Goal: Transaction & Acquisition: Purchase product/service

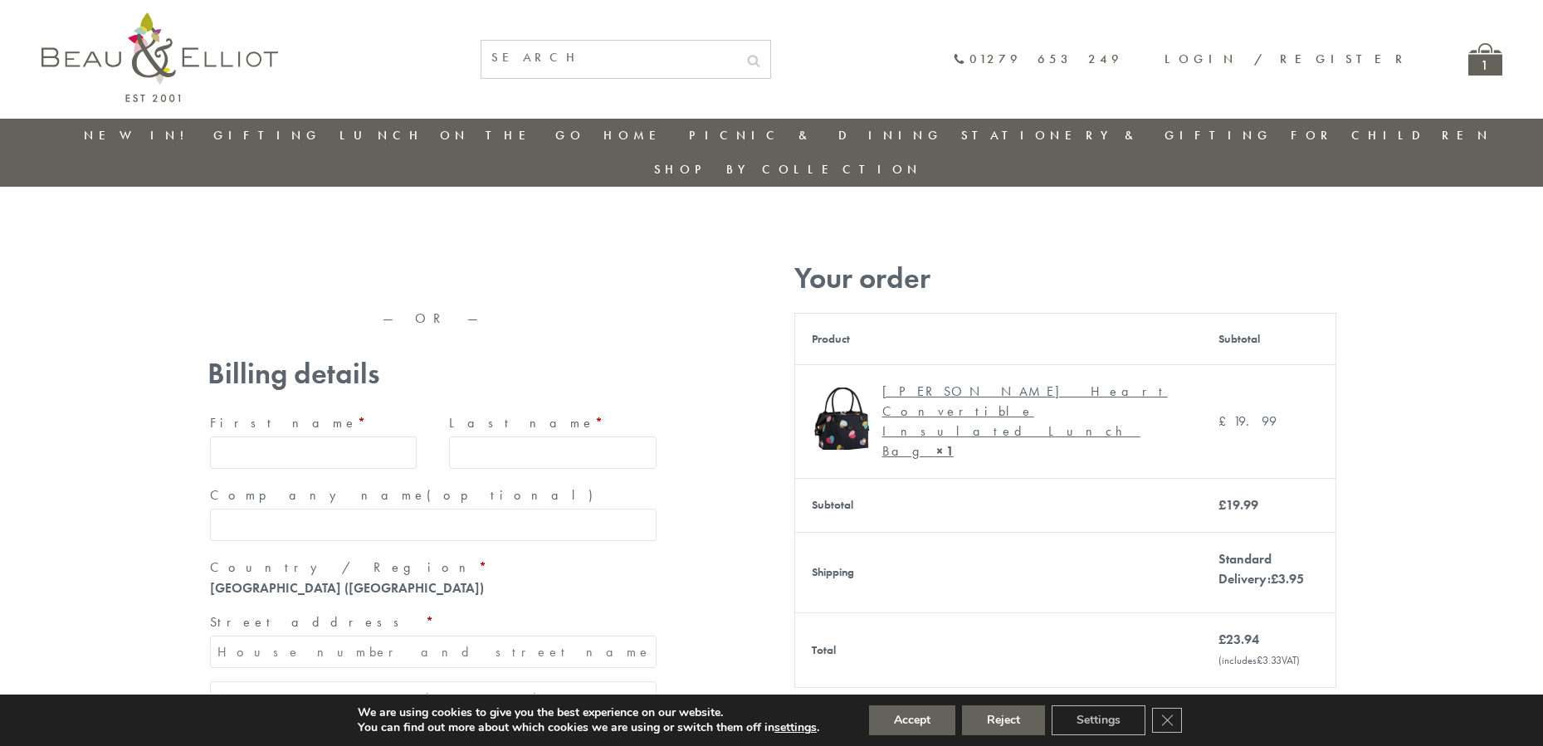
type input "maria33@yahoo.com"
type input "Maria"
type input "Williams"
type input "23, Scottsdale, Happytown"
type input "London"
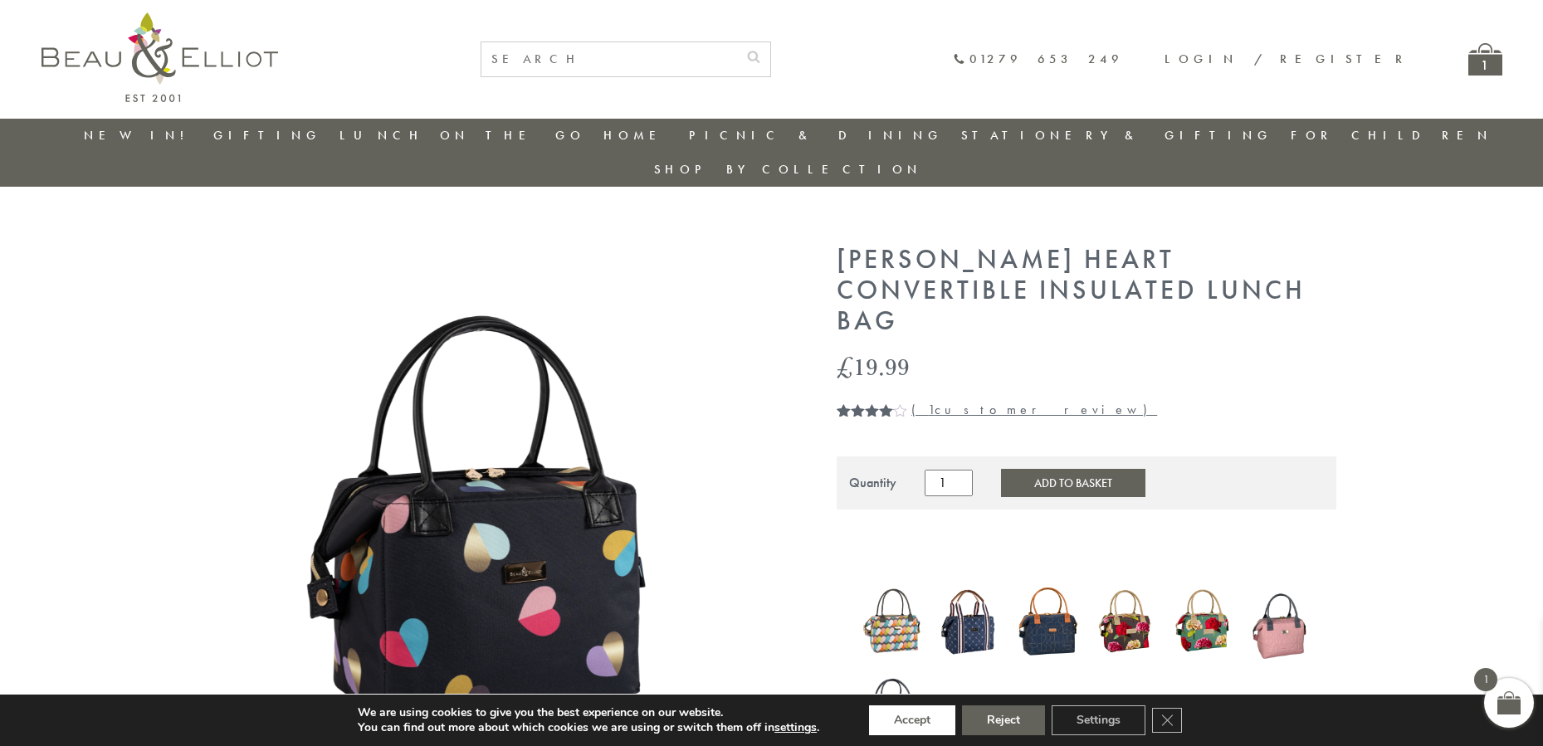
click at [913, 721] on button "Accept" at bounding box center [912, 721] width 86 height 30
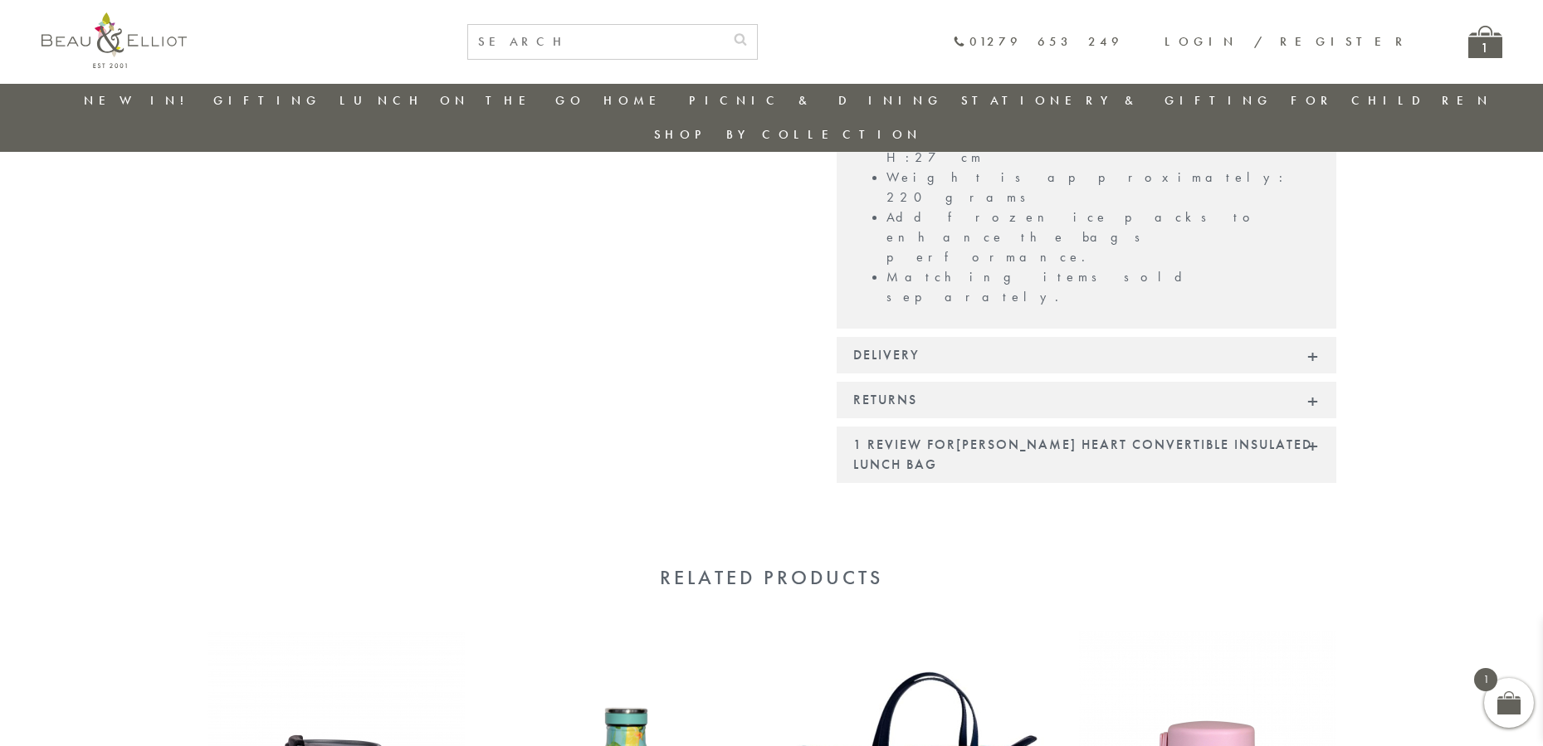
scroll to position [1430, 0]
